Goal: Use online tool/utility: Utilize a website feature to perform a specific function

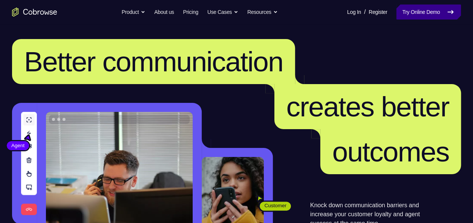
click at [420, 12] on link "Try Online Demo" at bounding box center [428, 12] width 65 height 15
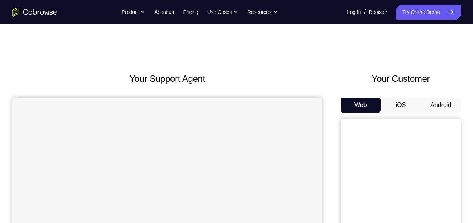
scroll to position [58, 0]
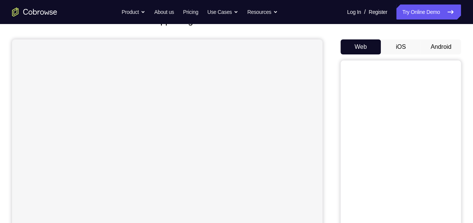
click at [408, 47] on button "iOS" at bounding box center [401, 46] width 40 height 15
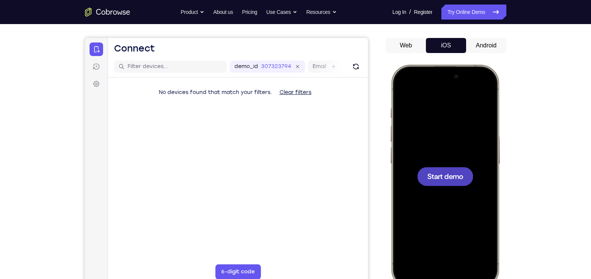
scroll to position [0, 0]
click at [448, 177] on span "Start demo" at bounding box center [445, 176] width 36 height 7
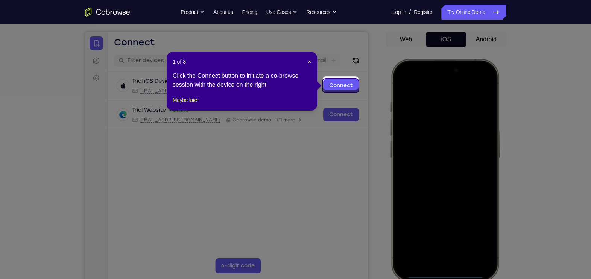
scroll to position [68, 0]
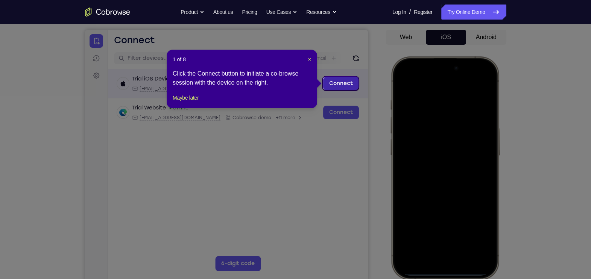
click at [335, 87] on link "Connect" at bounding box center [341, 84] width 36 height 14
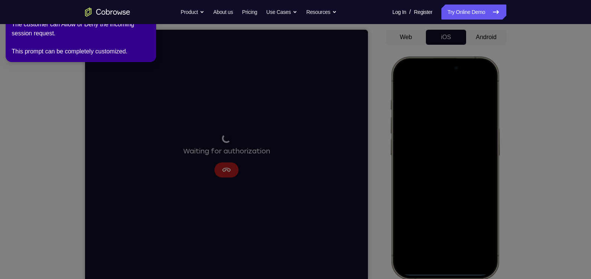
click at [410, 165] on icon at bounding box center [297, 138] width 601 height 282
click at [126, 53] on div "The customer can Allow or Deny the incoming session request. This prompt can be…" at bounding box center [81, 38] width 138 height 36
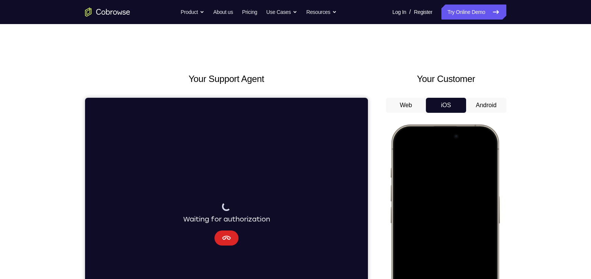
click at [228, 223] on icon "Cancel" at bounding box center [226, 238] width 9 height 9
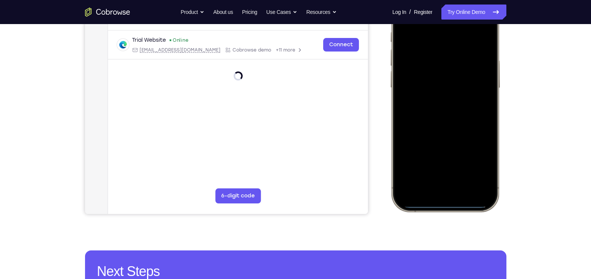
scroll to position [137, 0]
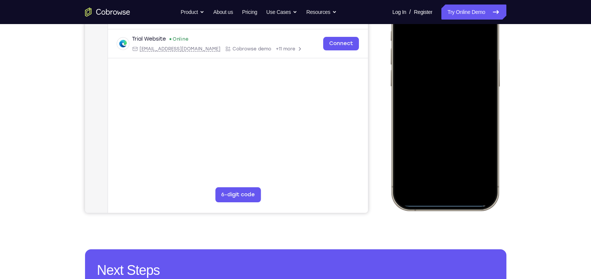
drag, startPoint x: 442, startPoint y: 200, endPoint x: 438, endPoint y: 155, distance: 45.7
click at [438, 155] on div at bounding box center [444, 99] width 99 height 215
drag, startPoint x: 446, startPoint y: 200, endPoint x: 456, endPoint y: 102, distance: 98.6
click at [456, 102] on div at bounding box center [444, 99] width 99 height 215
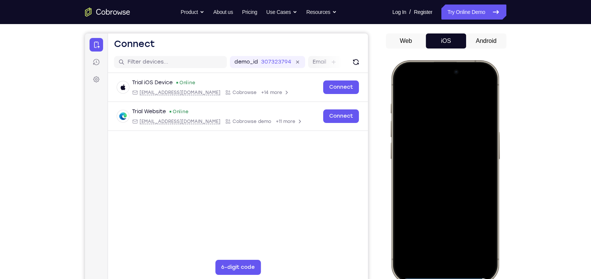
scroll to position [64, 0]
drag, startPoint x: 448, startPoint y: 159, endPoint x: 448, endPoint y: 282, distance: 123.0
click at [448, 223] on div at bounding box center [444, 172] width 111 height 223
drag, startPoint x: 446, startPoint y: 90, endPoint x: 463, endPoint y: 255, distance: 166.0
click at [463, 223] on div at bounding box center [444, 172] width 99 height 215
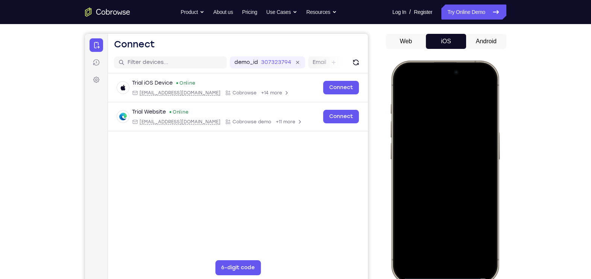
drag, startPoint x: 461, startPoint y: 90, endPoint x: 488, endPoint y: 303, distance: 214.5
click at [472, 223] on html "Online web based iOS Simulators and Android Emulators. Run iPhone, iPad, Mobile…" at bounding box center [445, 174] width 113 height 226
click at [443, 223] on div at bounding box center [444, 172] width 99 height 215
click at [444, 223] on div at bounding box center [444, 172] width 99 height 215
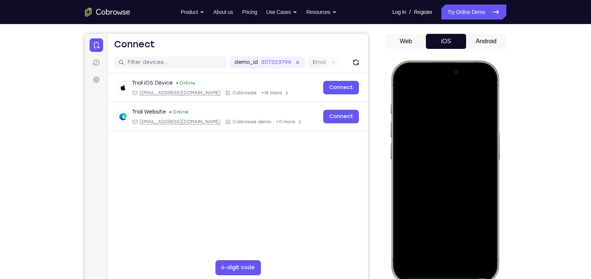
drag, startPoint x: 444, startPoint y: 276, endPoint x: 435, endPoint y: 182, distance: 93.7
click at [435, 182] on div at bounding box center [444, 172] width 99 height 215
click at [472, 41] on button "Android" at bounding box center [486, 41] width 40 height 15
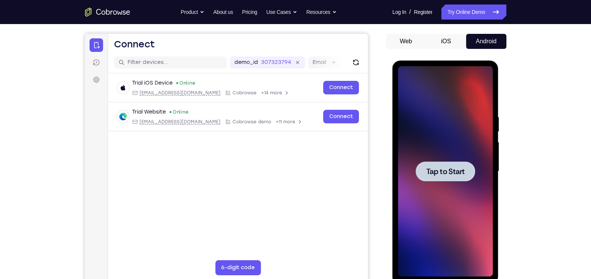
scroll to position [0, 0]
click at [436, 170] on span "Tap to Start" at bounding box center [445, 172] width 38 height 8
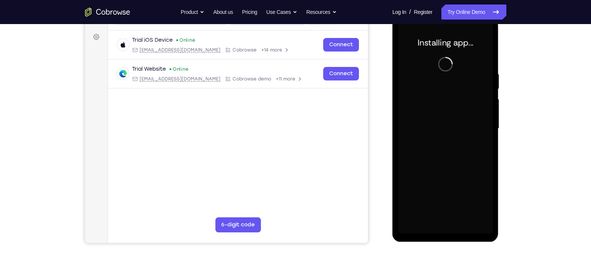
scroll to position [107, 0]
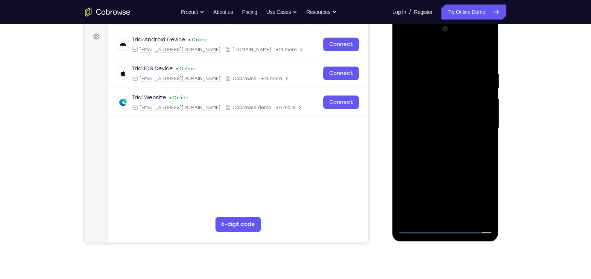
click at [449, 223] on div at bounding box center [445, 128] width 95 height 211
click at [472, 201] on div at bounding box center [445, 128] width 95 height 211
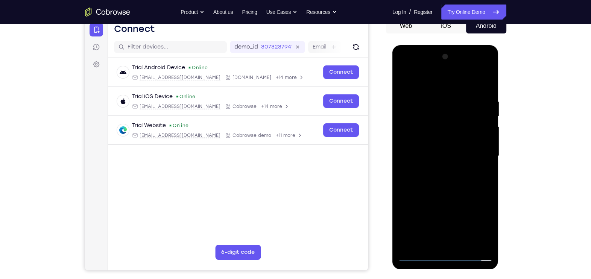
scroll to position [79, 0]
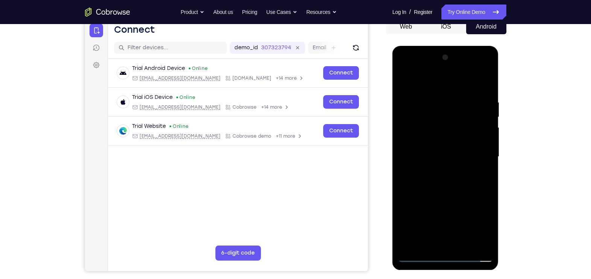
click at [472, 223] on div at bounding box center [445, 157] width 95 height 211
click at [436, 84] on div at bounding box center [445, 157] width 95 height 211
click at [472, 154] on div at bounding box center [445, 157] width 95 height 211
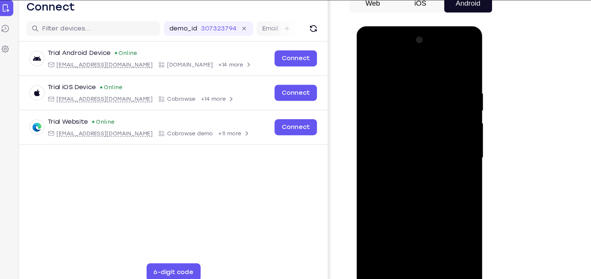
click at [405, 152] on div at bounding box center [409, 137] width 95 height 211
click at [407, 123] on div at bounding box center [409, 137] width 95 height 211
click at [396, 120] on div at bounding box center [409, 137] width 95 height 211
click at [371, 212] on div at bounding box center [409, 137] width 95 height 211
click at [383, 206] on div at bounding box center [409, 137] width 95 height 211
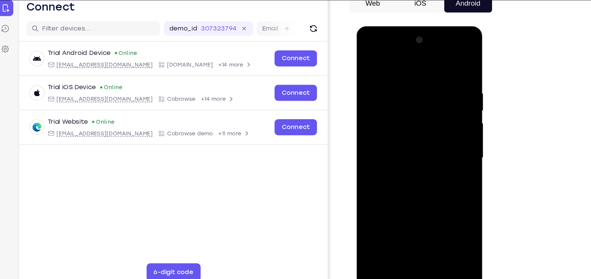
click at [431, 183] on div at bounding box center [409, 137] width 95 height 211
click at [372, 199] on div at bounding box center [409, 137] width 95 height 211
click at [390, 198] on div at bounding box center [409, 137] width 95 height 211
click at [376, 165] on div at bounding box center [409, 137] width 95 height 211
click at [455, 171] on div at bounding box center [409, 137] width 95 height 211
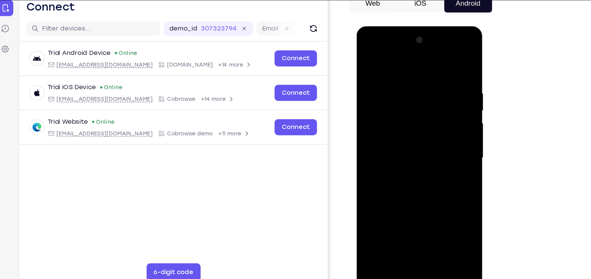
click at [455, 171] on div at bounding box center [409, 137] width 95 height 211
click at [403, 172] on div at bounding box center [409, 137] width 95 height 211
click at [367, 223] on div at bounding box center [409, 137] width 95 height 211
click at [366, 197] on div at bounding box center [409, 137] width 95 height 211
click at [399, 137] on div at bounding box center [409, 137] width 95 height 211
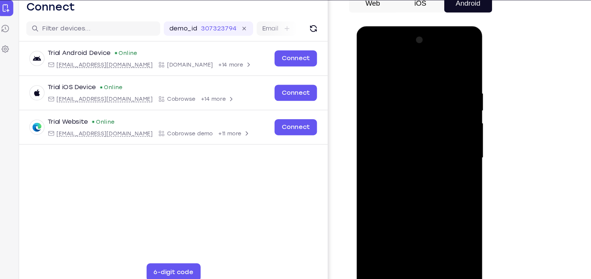
click at [416, 165] on div at bounding box center [409, 137] width 95 height 211
click at [407, 132] on div at bounding box center [409, 137] width 95 height 211
click at [423, 201] on div at bounding box center [409, 137] width 95 height 211
click at [401, 223] on div at bounding box center [409, 137] width 95 height 211
click at [399, 182] on div at bounding box center [409, 137] width 95 height 211
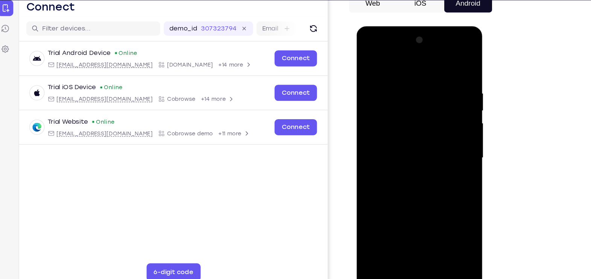
click at [418, 211] on div at bounding box center [409, 137] width 95 height 211
click at [423, 201] on div at bounding box center [409, 137] width 95 height 211
click at [447, 223] on div at bounding box center [409, 137] width 95 height 211
click at [424, 161] on div at bounding box center [409, 137] width 95 height 211
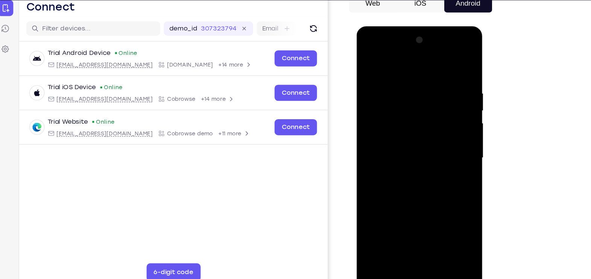
click at [404, 173] on div at bounding box center [409, 137] width 95 height 211
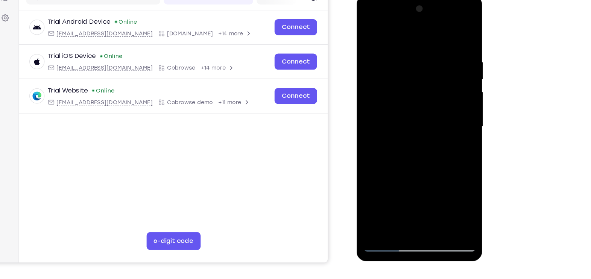
scroll to position [98, 0]
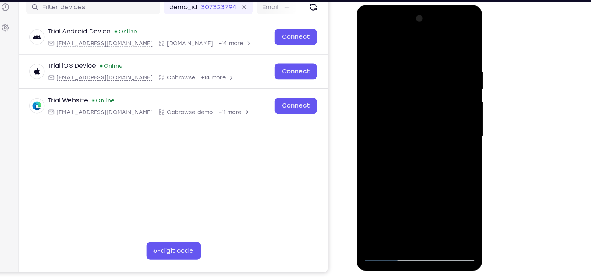
click at [452, 39] on div at bounding box center [409, 115] width 95 height 211
click at [451, 202] on div at bounding box center [409, 115] width 95 height 211
click at [373, 59] on div at bounding box center [409, 115] width 95 height 211
click at [382, 214] on div at bounding box center [409, 115] width 95 height 211
click at [375, 207] on div at bounding box center [409, 115] width 95 height 211
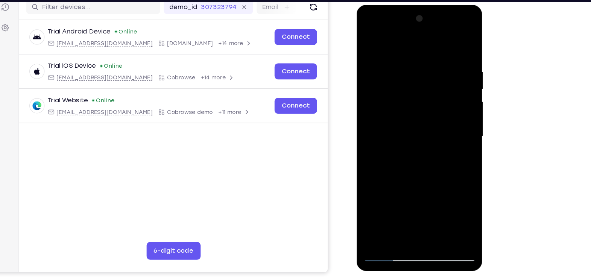
click at [445, 206] on div at bounding box center [409, 115] width 95 height 211
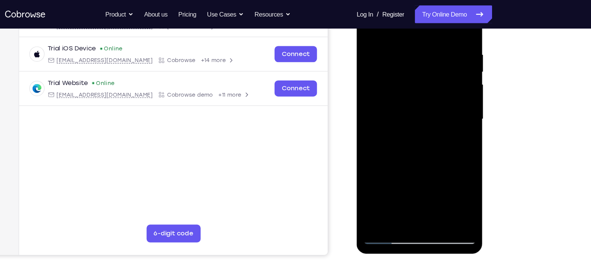
scroll to position [117, 0]
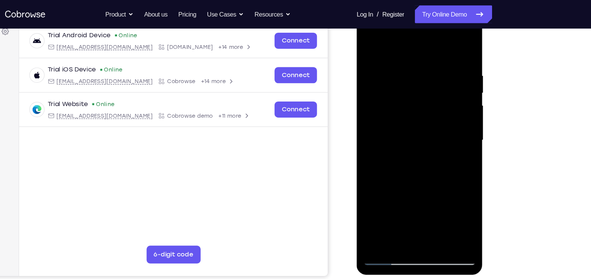
drag, startPoint x: 415, startPoint y: 122, endPoint x: 410, endPoint y: 79, distance: 43.5
click at [410, 79] on div at bounding box center [409, 119] width 95 height 211
click at [384, 165] on div at bounding box center [409, 119] width 95 height 211
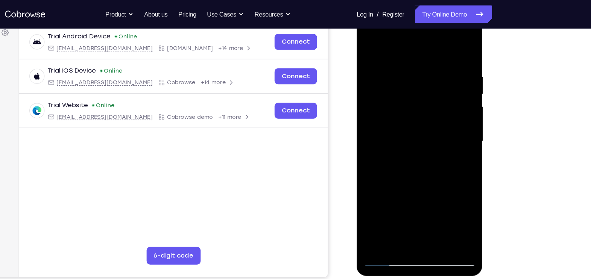
scroll to position [116, 0]
drag, startPoint x: 405, startPoint y: 153, endPoint x: 409, endPoint y: 109, distance: 44.5
click at [409, 109] on div at bounding box center [409, 121] width 95 height 211
click at [451, 86] on div at bounding box center [409, 121] width 95 height 211
drag, startPoint x: 412, startPoint y: 111, endPoint x: 425, endPoint y: 148, distance: 39.2
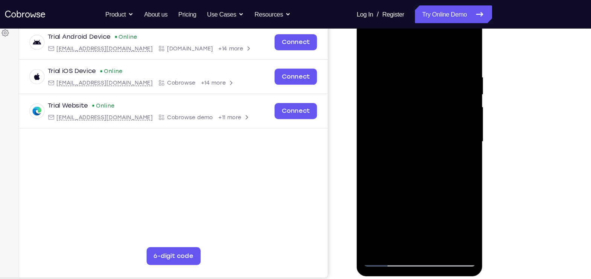
click at [425, 148] on div at bounding box center [409, 121] width 95 height 211
click at [452, 120] on div at bounding box center [409, 121] width 95 height 211
click at [452, 118] on div at bounding box center [409, 121] width 95 height 211
click at [370, 48] on div at bounding box center [409, 121] width 95 height 211
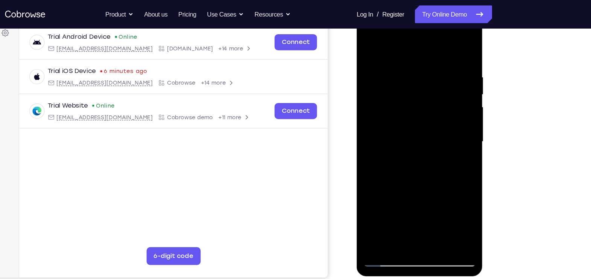
click at [376, 212] on div at bounding box center [409, 121] width 95 height 211
click at [429, 210] on div at bounding box center [409, 121] width 95 height 211
click at [414, 159] on div at bounding box center [409, 121] width 95 height 211
click at [419, 120] on div at bounding box center [409, 121] width 95 height 211
click at [369, 47] on div at bounding box center [409, 121] width 95 height 211
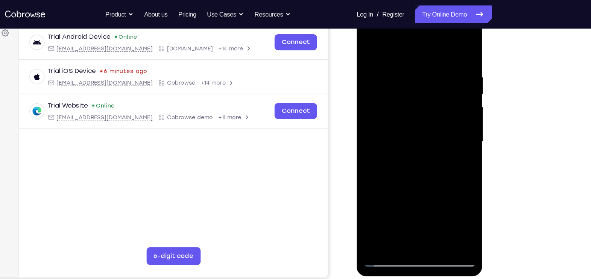
click at [375, 76] on div at bounding box center [409, 121] width 95 height 211
click at [366, 47] on div at bounding box center [409, 121] width 95 height 211
click at [385, 220] on div at bounding box center [409, 121] width 95 height 211
click at [380, 223] on div at bounding box center [409, 121] width 95 height 211
click at [369, 46] on div at bounding box center [409, 121] width 95 height 211
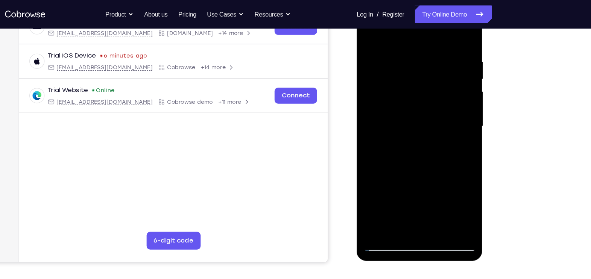
scroll to position [128, 0]
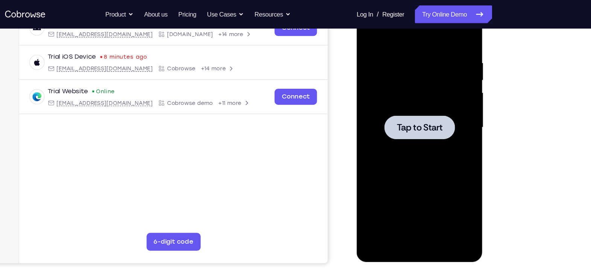
click at [416, 109] on span "Tap to Start" at bounding box center [409, 107] width 38 height 8
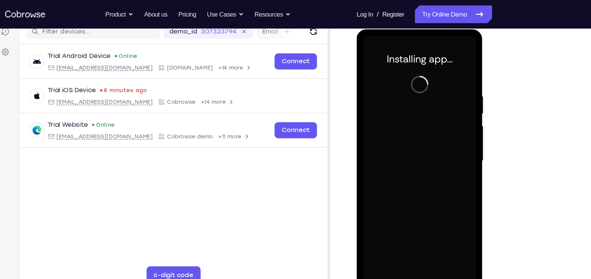
scroll to position [99, 0]
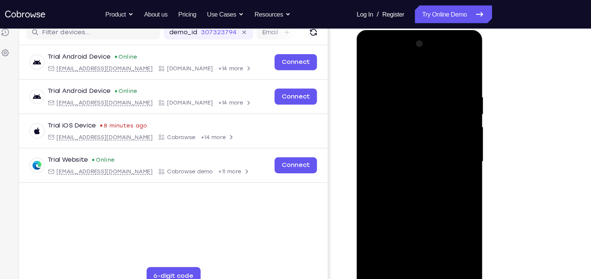
click at [412, 223] on div at bounding box center [409, 140] width 95 height 211
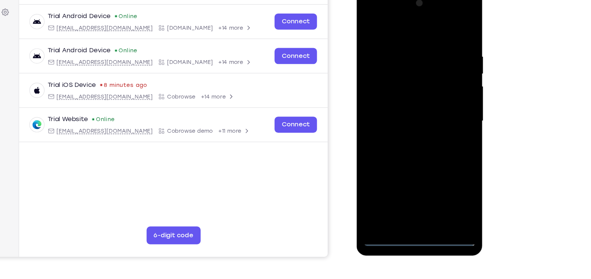
click at [411, 200] on div at bounding box center [409, 100] width 95 height 211
click at [439, 164] on div at bounding box center [409, 100] width 95 height 211
click at [386, 29] on div at bounding box center [409, 100] width 95 height 211
click at [443, 105] on div at bounding box center [409, 100] width 95 height 211
click at [405, 114] on div at bounding box center [409, 100] width 95 height 211
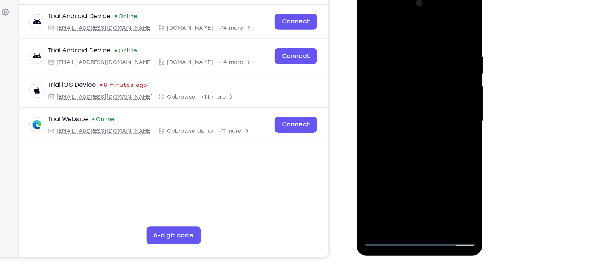
click at [402, 114] on div at bounding box center [409, 100] width 95 height 211
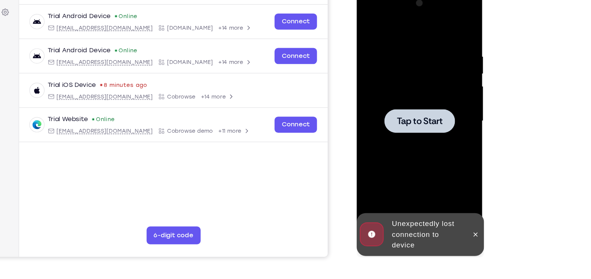
click at [402, 98] on span "Tap to Start" at bounding box center [409, 101] width 38 height 8
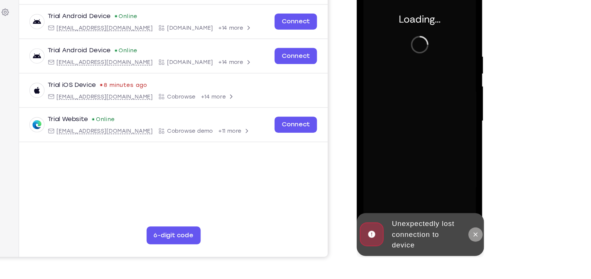
click at [457, 193] on icon at bounding box center [457, 196] width 6 height 6
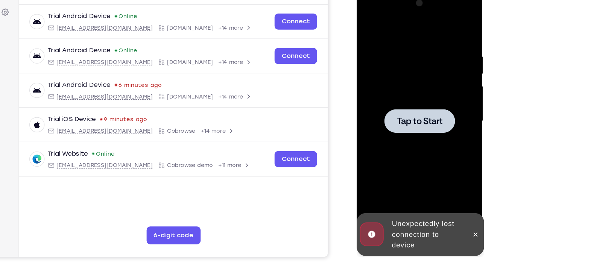
click at [411, 99] on span "Tap to Start" at bounding box center [409, 101] width 38 height 8
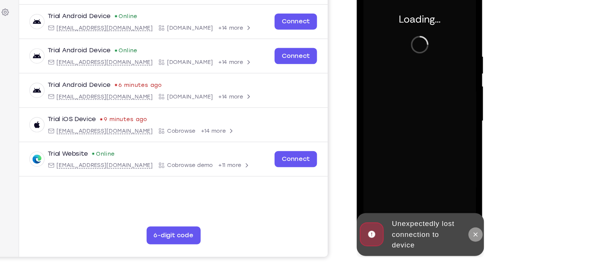
click at [456, 195] on icon at bounding box center [456, 195] width 3 height 3
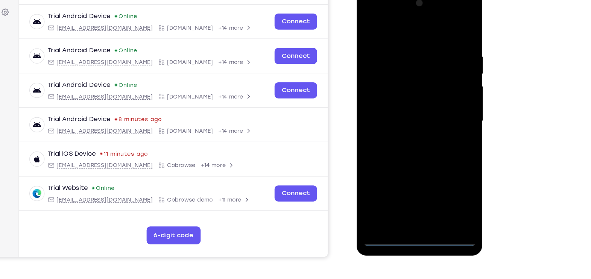
click at [409, 198] on div at bounding box center [409, 100] width 95 height 211
click at [444, 167] on div at bounding box center [409, 100] width 95 height 211
click at [395, 28] on div at bounding box center [409, 100] width 95 height 211
click at [444, 95] on div at bounding box center [409, 100] width 95 height 211
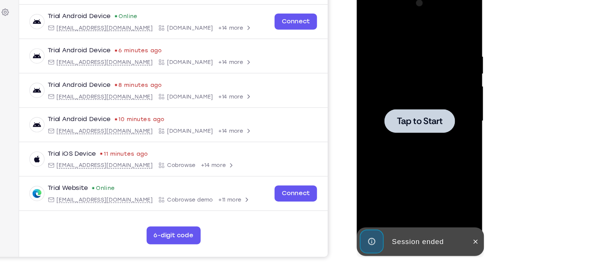
click at [400, 90] on div at bounding box center [409, 100] width 59 height 20
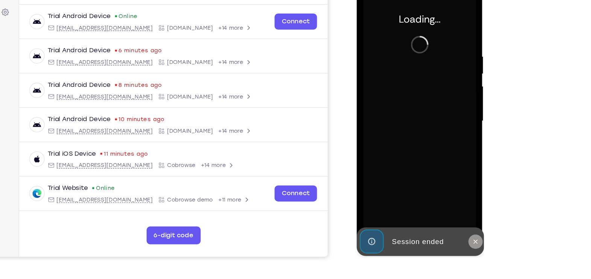
click at [458, 205] on icon at bounding box center [457, 202] width 6 height 6
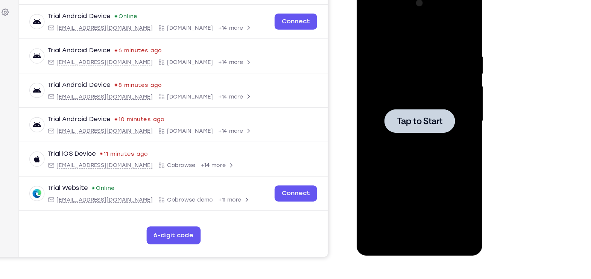
click at [416, 113] on div at bounding box center [409, 100] width 95 height 211
click at [414, 100] on span "Tap to Start" at bounding box center [409, 101] width 38 height 8
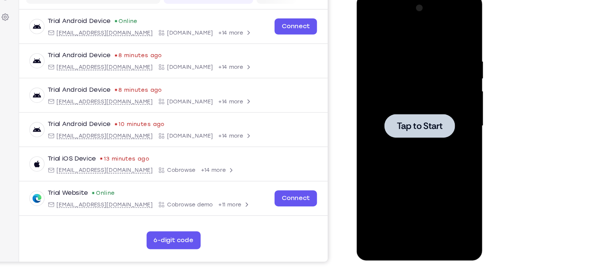
click at [408, 117] on div at bounding box center [409, 105] width 95 height 211
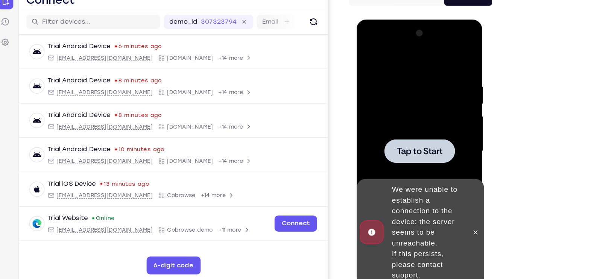
scroll to position [65, 0]
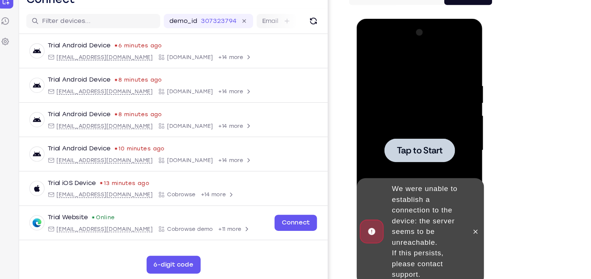
click at [407, 129] on span "Tap to Start" at bounding box center [409, 130] width 38 height 8
click at [460, 198] on button at bounding box center [457, 198] width 12 height 12
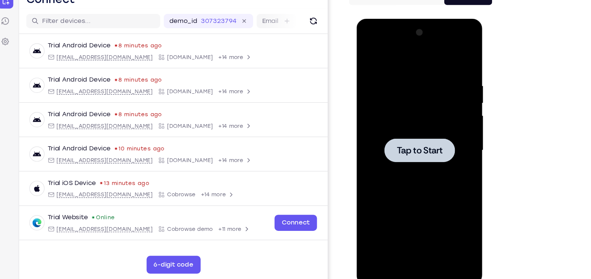
click at [425, 120] on div at bounding box center [409, 130] width 59 height 20
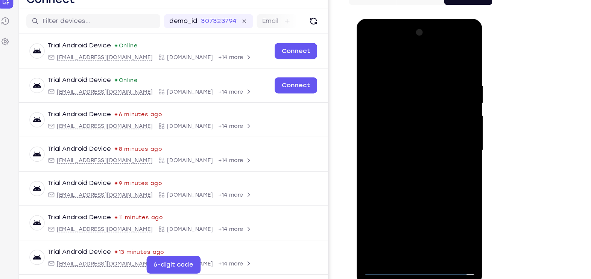
click at [409, 223] on div at bounding box center [409, 129] width 95 height 211
click at [414, 216] on div at bounding box center [409, 129] width 95 height 211
click at [409, 223] on div at bounding box center [409, 129] width 95 height 211
click at [444, 200] on div at bounding box center [409, 129] width 95 height 211
click at [415, 58] on div at bounding box center [409, 129] width 95 height 211
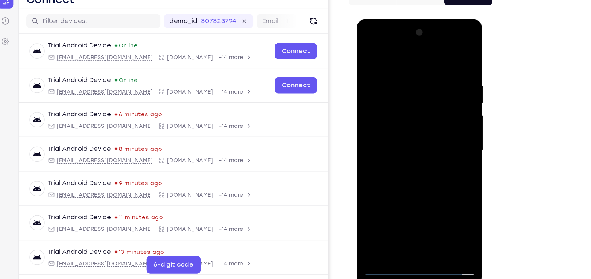
click at [437, 125] on div at bounding box center [409, 129] width 95 height 211
click at [400, 141] on div at bounding box center [409, 129] width 95 height 211
click at [404, 114] on div at bounding box center [409, 129] width 95 height 211
click at [394, 126] on div at bounding box center [409, 129] width 95 height 211
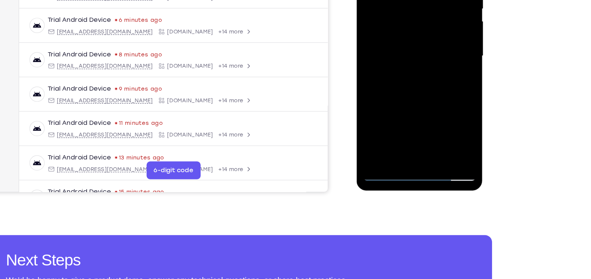
scroll to position [145, 0]
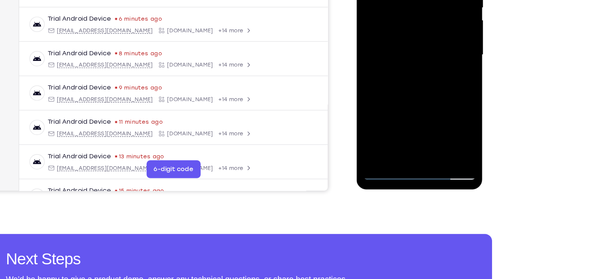
click at [452, 121] on div at bounding box center [409, 34] width 95 height 211
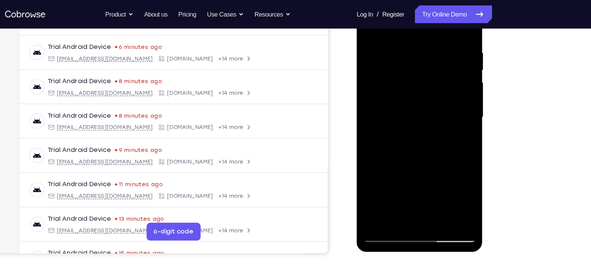
click at [413, 80] on div at bounding box center [409, 97] width 95 height 211
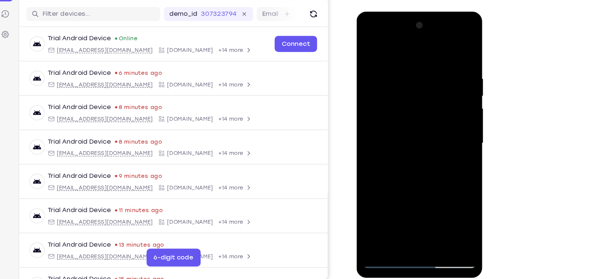
scroll to position [89, 0]
click at [402, 62] on div at bounding box center [409, 122] width 95 height 211
click at [452, 135] on div at bounding box center [409, 122] width 95 height 211
click at [452, 123] on div at bounding box center [409, 122] width 95 height 211
click at [454, 130] on div at bounding box center [409, 122] width 95 height 211
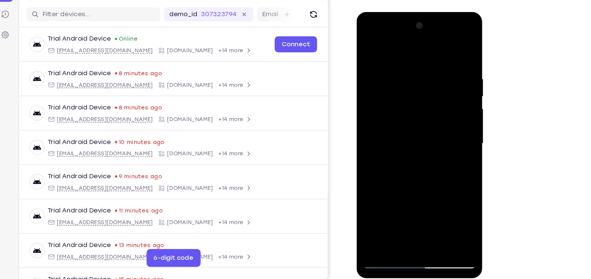
click at [445, 132] on div at bounding box center [409, 122] width 95 height 211
click at [455, 127] on div at bounding box center [409, 122] width 95 height 211
click at [453, 130] on div at bounding box center [409, 122] width 95 height 211
click at [367, 147] on div at bounding box center [409, 122] width 95 height 211
click at [458, 131] on div at bounding box center [410, 124] width 106 height 224
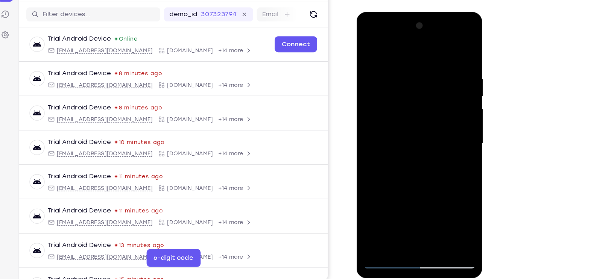
click at [454, 132] on div at bounding box center [409, 122] width 95 height 211
click at [454, 134] on div at bounding box center [409, 122] width 95 height 211
click at [451, 129] on div at bounding box center [409, 122] width 95 height 211
click at [448, 53] on div at bounding box center [409, 122] width 95 height 211
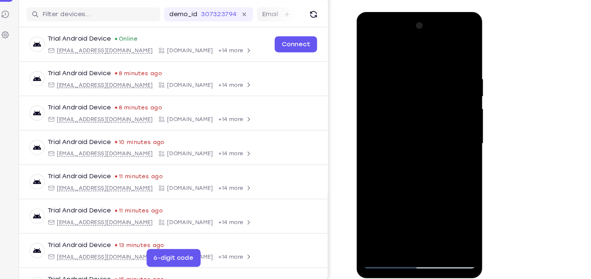
click at [375, 212] on div at bounding box center [409, 122] width 95 height 211
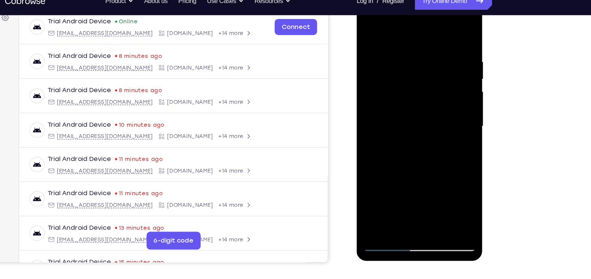
scroll to position [108, 0]
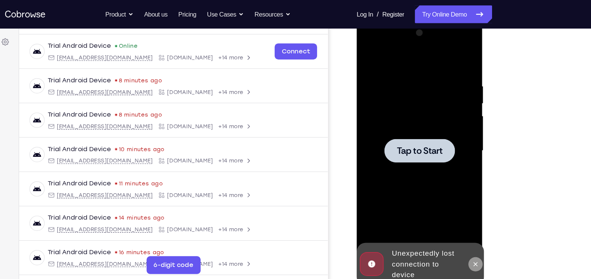
click at [455, 223] on icon at bounding box center [456, 225] width 3 height 3
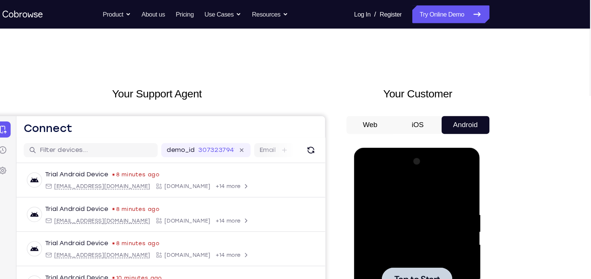
scroll to position [0, 0]
